Goal: Transaction & Acquisition: Purchase product/service

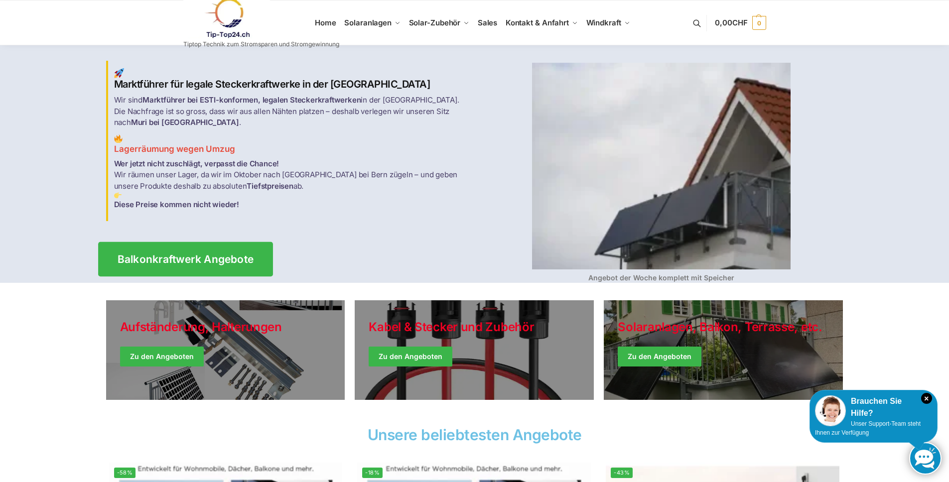
click at [173, 254] on span "Balkonkraftwerk Angebote" at bounding box center [185, 259] width 137 height 10
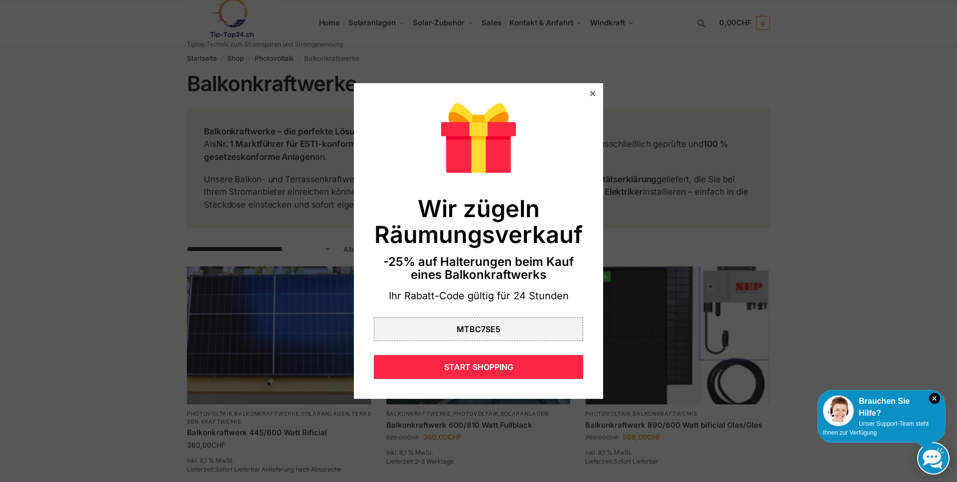
click at [588, 91] on div at bounding box center [592, 93] width 9 height 9
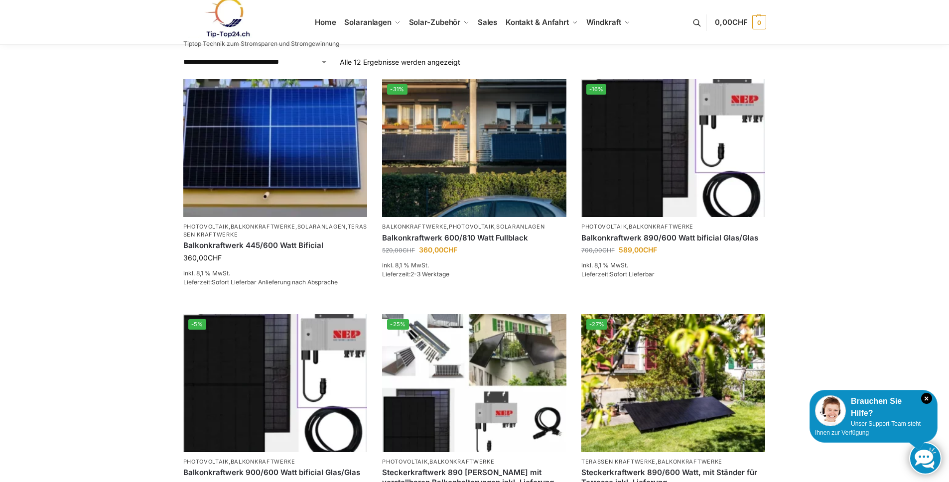
scroll to position [150, 0]
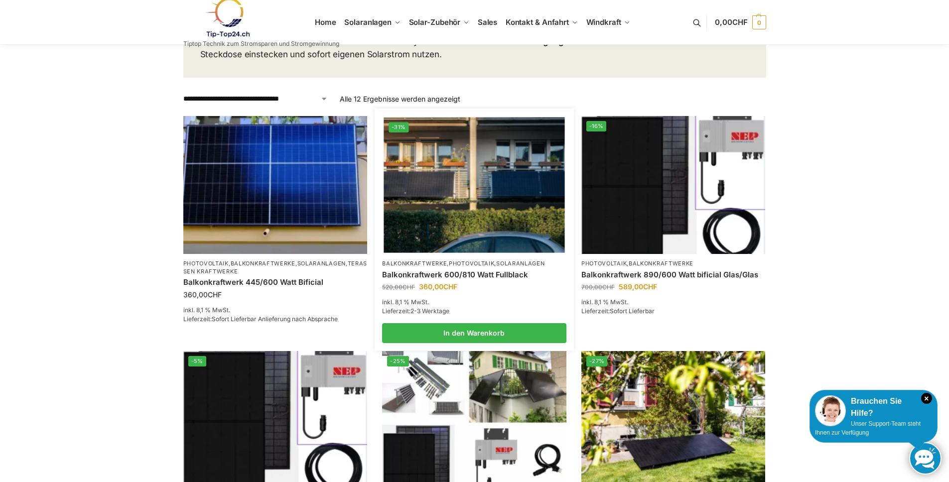
click at [476, 202] on img at bounding box center [474, 186] width 181 height 136
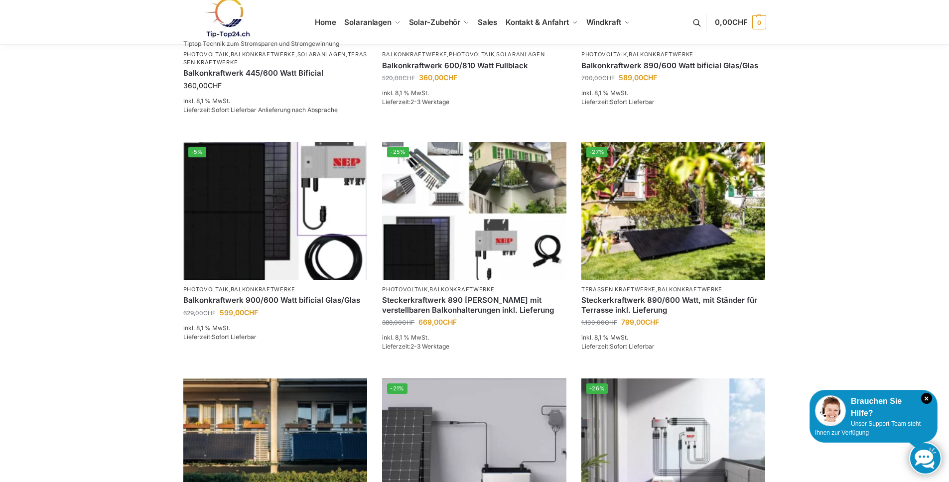
scroll to position [359, 0]
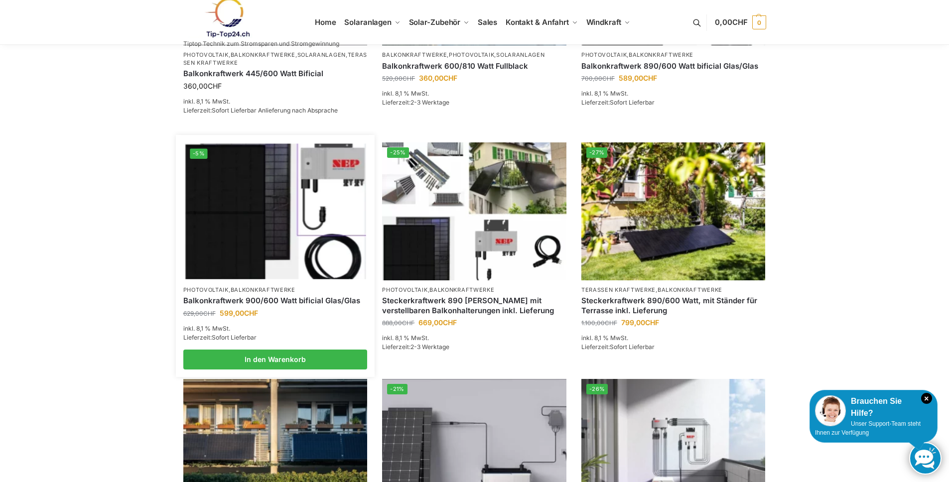
click at [285, 224] on img at bounding box center [275, 211] width 181 height 136
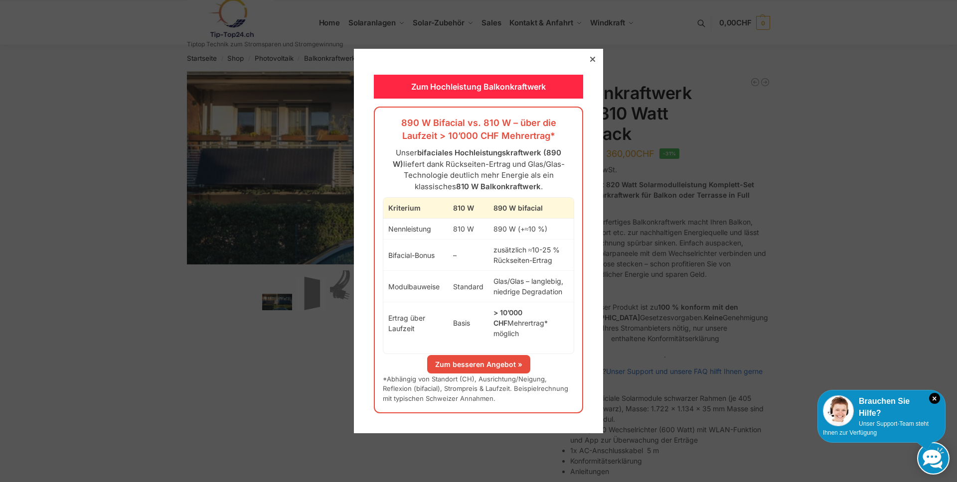
click at [590, 62] on icon at bounding box center [592, 59] width 5 height 5
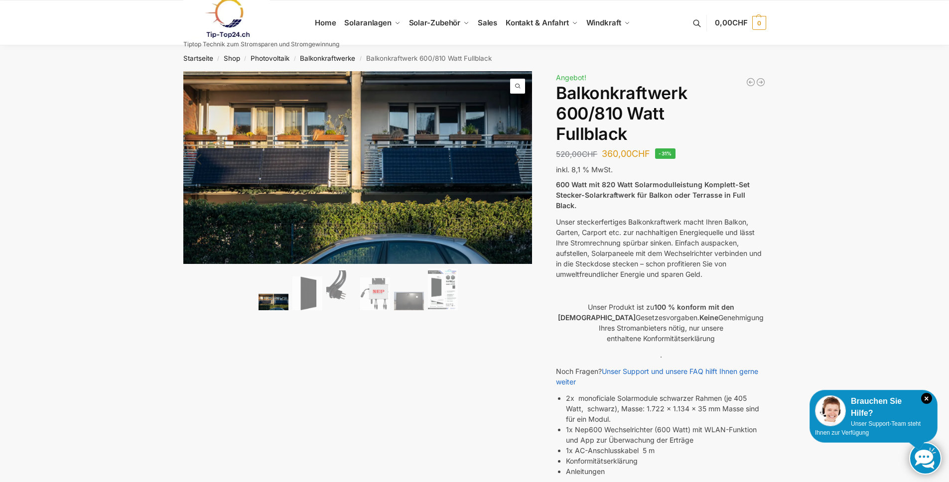
click at [275, 299] on img at bounding box center [274, 302] width 30 height 16
click at [313, 293] on img at bounding box center [307, 293] width 30 height 34
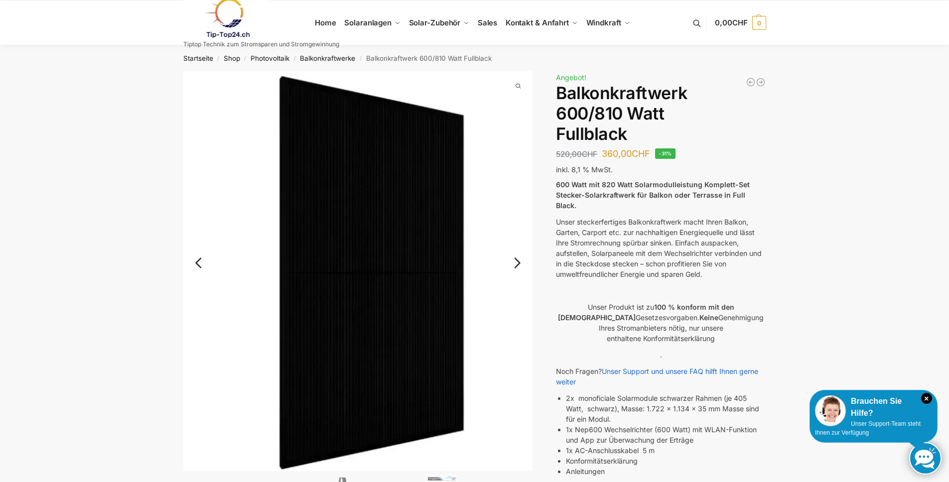
click at [520, 263] on link "Next" at bounding box center [515, 268] width 33 height 10
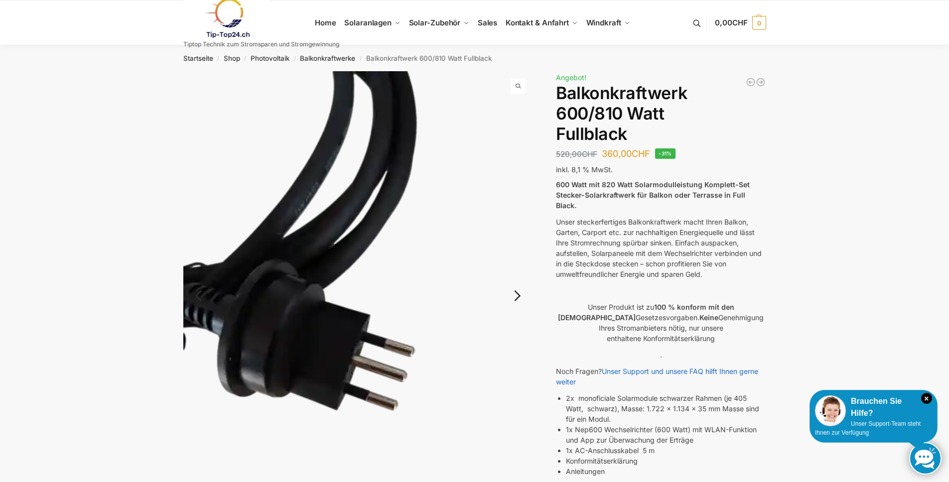
click at [520, 262] on img at bounding box center [358, 304] width 350 height 466
click at [518, 298] on link "Next" at bounding box center [515, 301] width 33 height 10
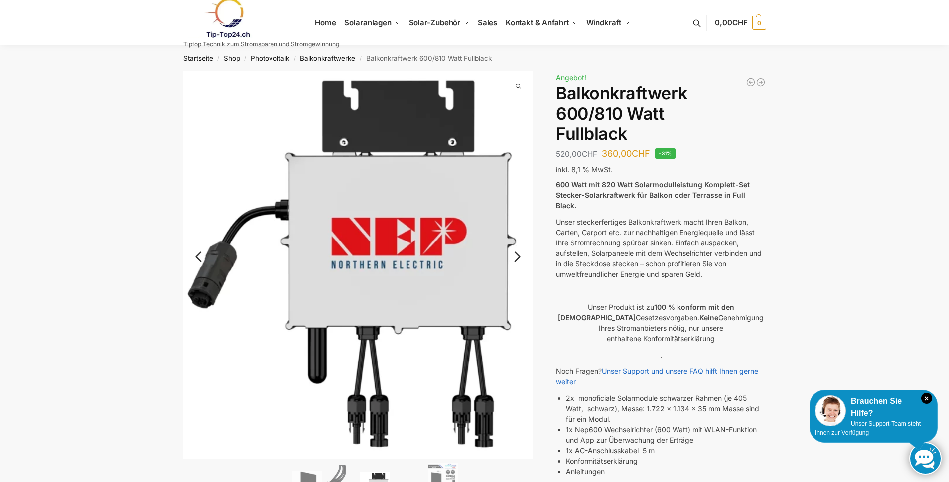
click at [519, 257] on link "Next" at bounding box center [515, 262] width 33 height 10
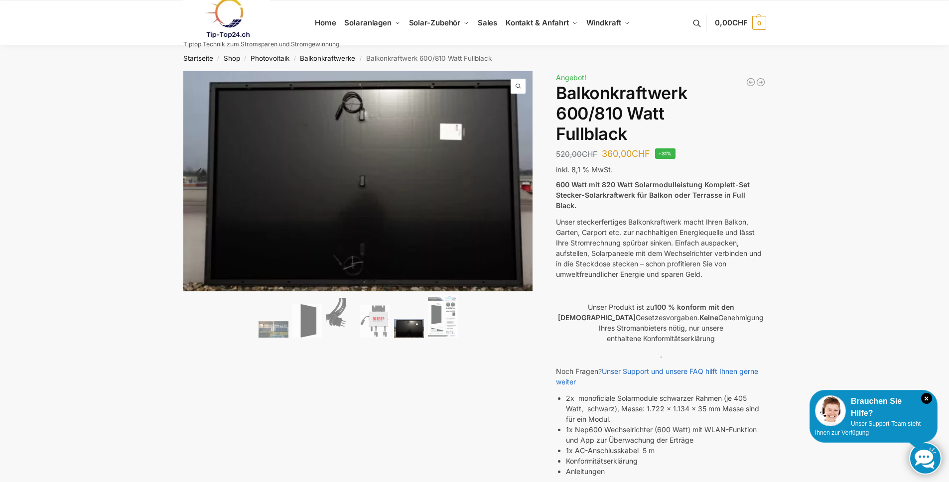
click at [424, 324] on ol at bounding box center [358, 317] width 350 height 45
click at [437, 320] on img at bounding box center [443, 316] width 30 height 42
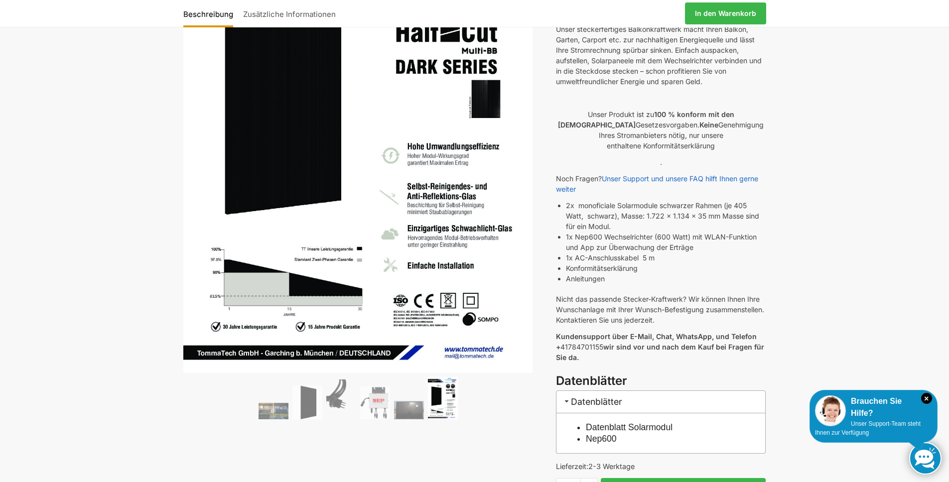
scroll to position [193, 0]
click at [273, 413] on img at bounding box center [274, 411] width 30 height 16
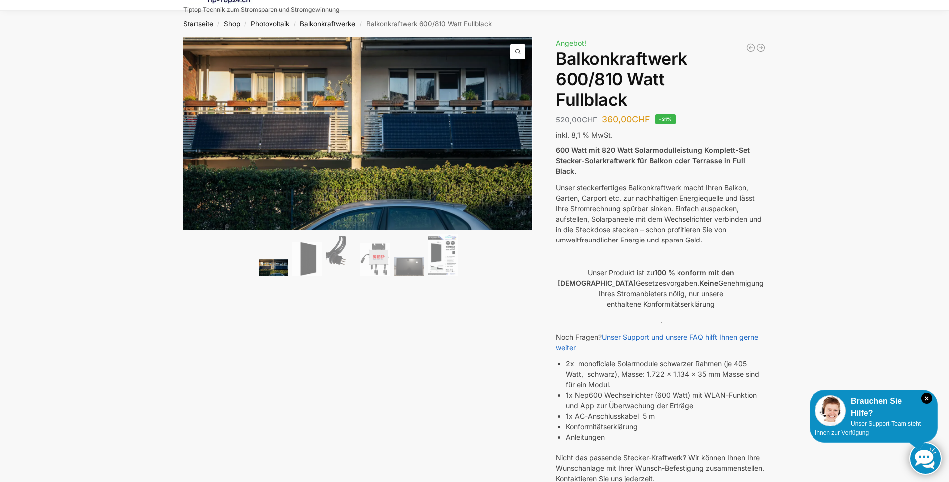
scroll to position [0, 0]
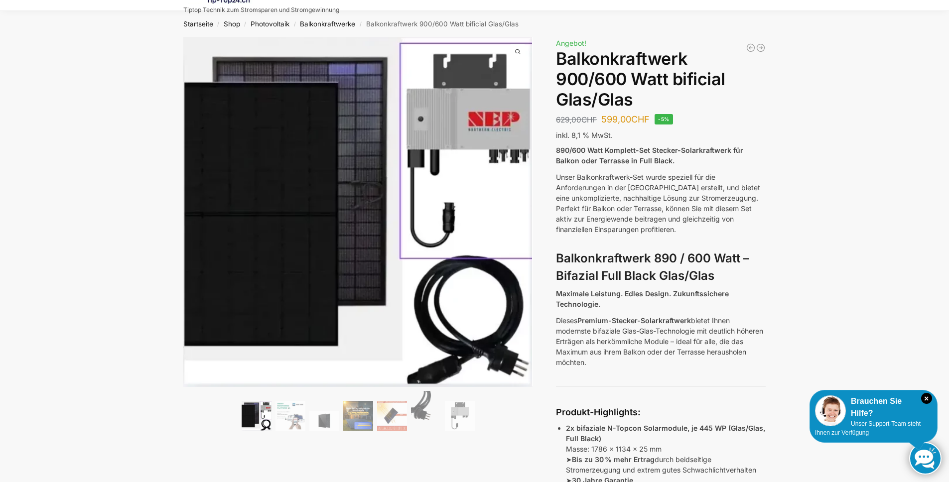
scroll to position [62, 0]
